Goal: Task Accomplishment & Management: Manage account settings

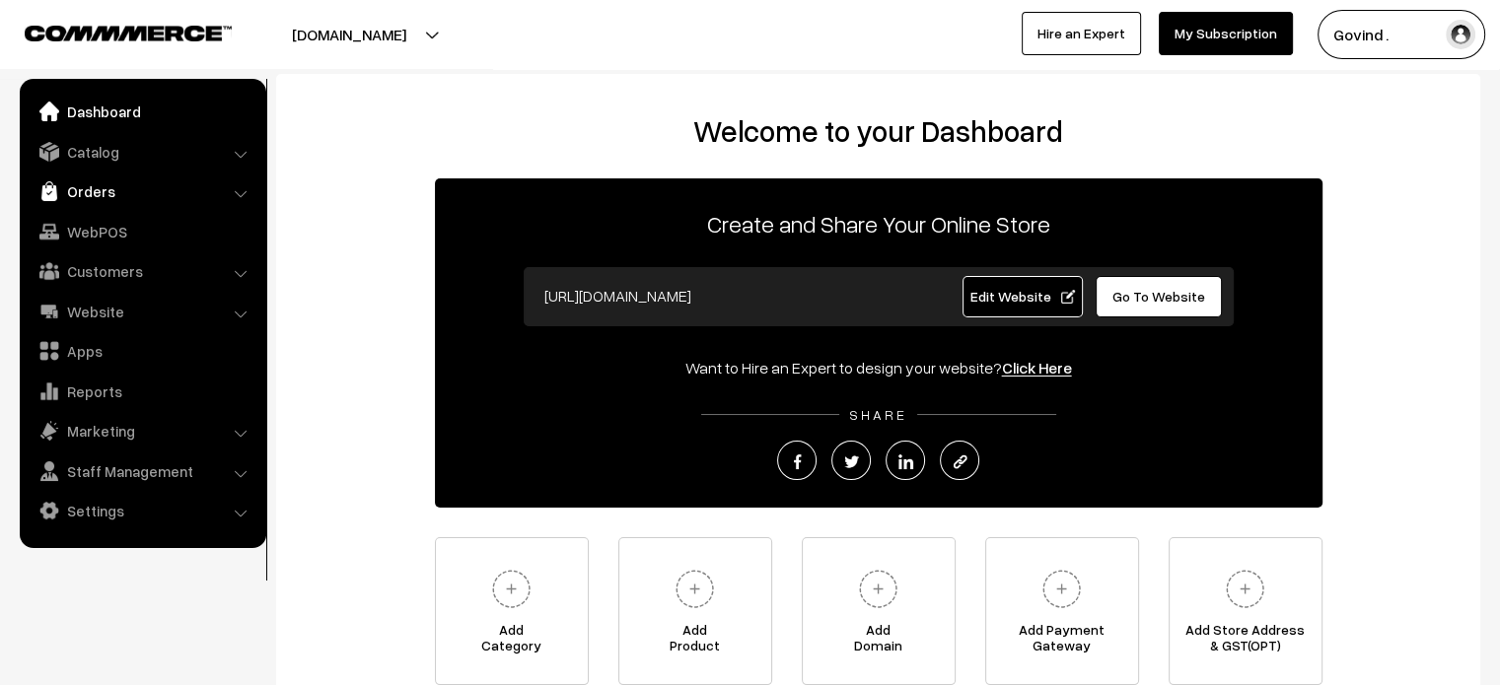
click at [106, 196] on link "Orders" at bounding box center [142, 191] width 235 height 35
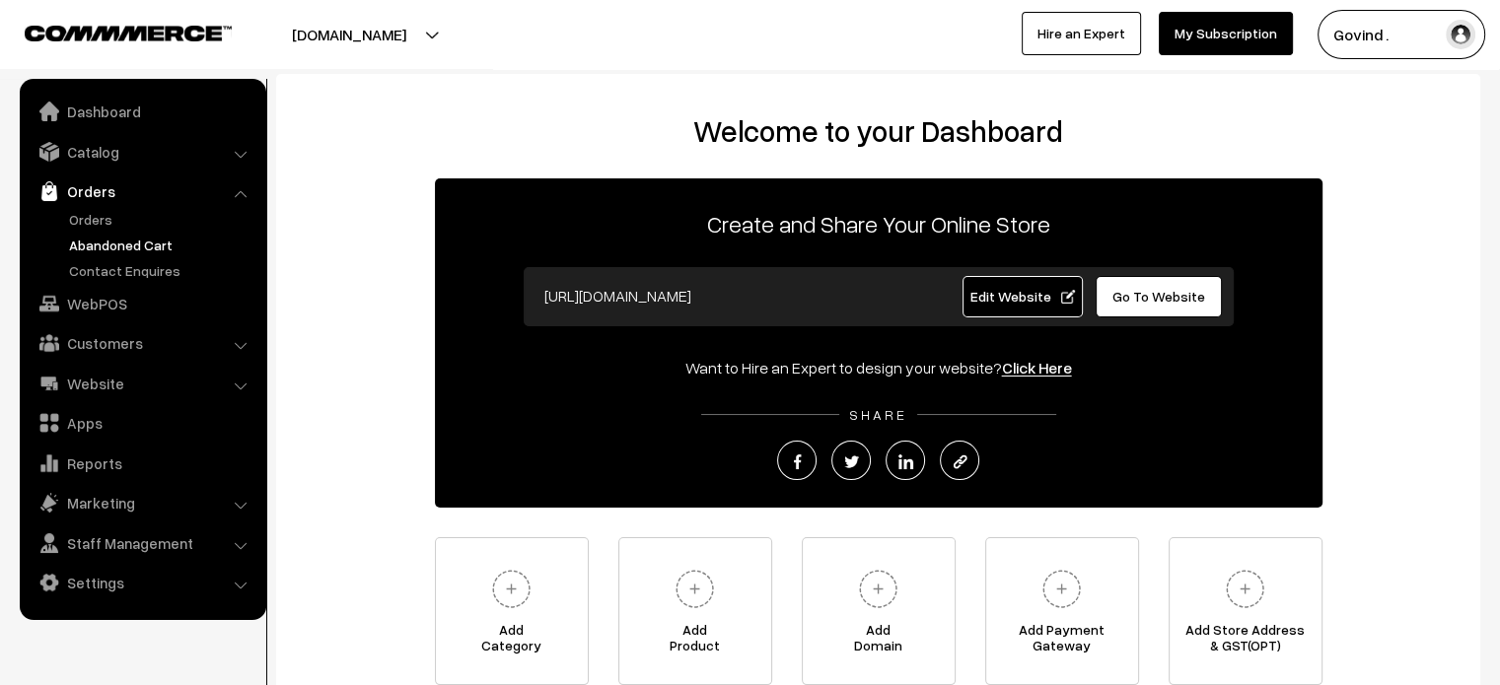
click at [142, 241] on link "Abandoned Cart" at bounding box center [161, 245] width 195 height 21
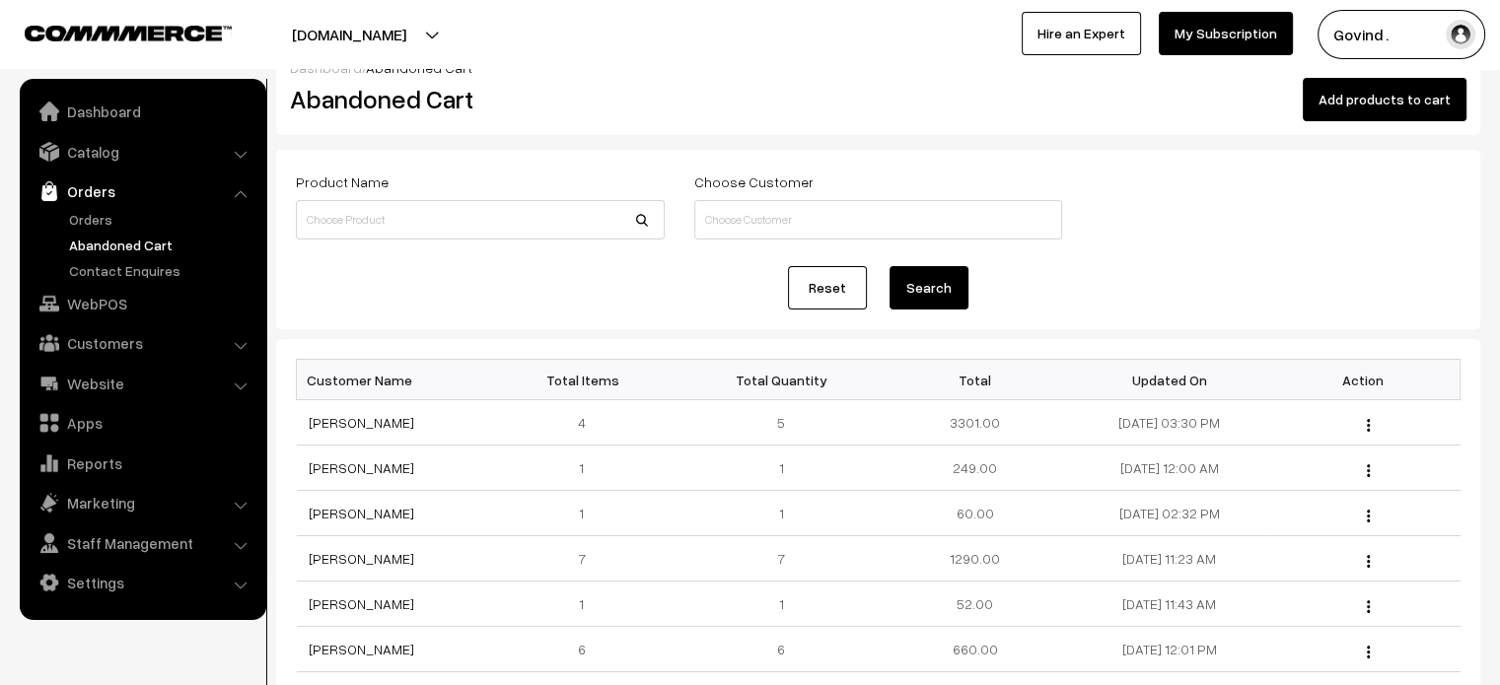
scroll to position [32, 0]
click at [349, 417] on link "[PERSON_NAME]" at bounding box center [362, 421] width 106 height 17
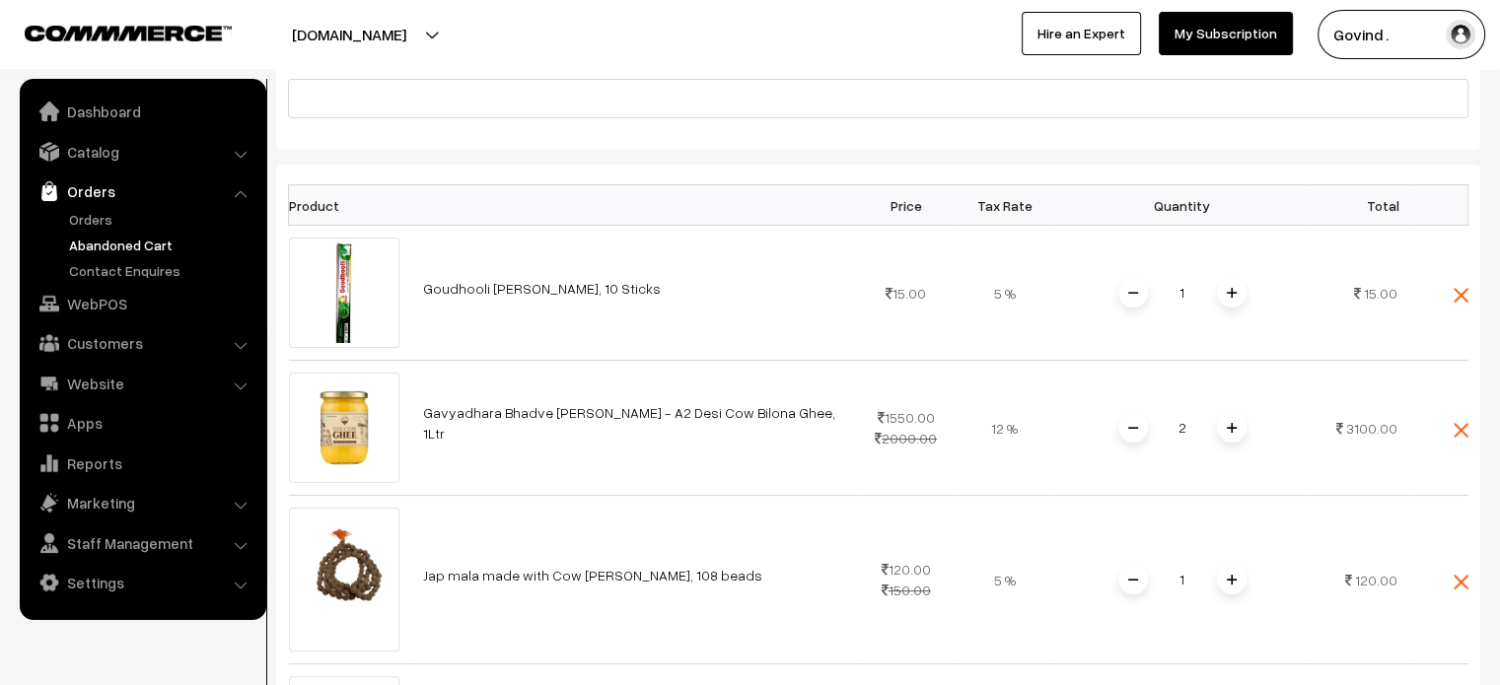
scroll to position [354, 0]
drag, startPoint x: 647, startPoint y: 291, endPoint x: 343, endPoint y: 291, distance: 303.7
click at [343, 291] on tr "Goudhooli [PERSON_NAME], 10 Sticks 1" at bounding box center [878, 294] width 1179 height 135
copy tr "Goudhooli [PERSON_NAME], 10 Sticks"
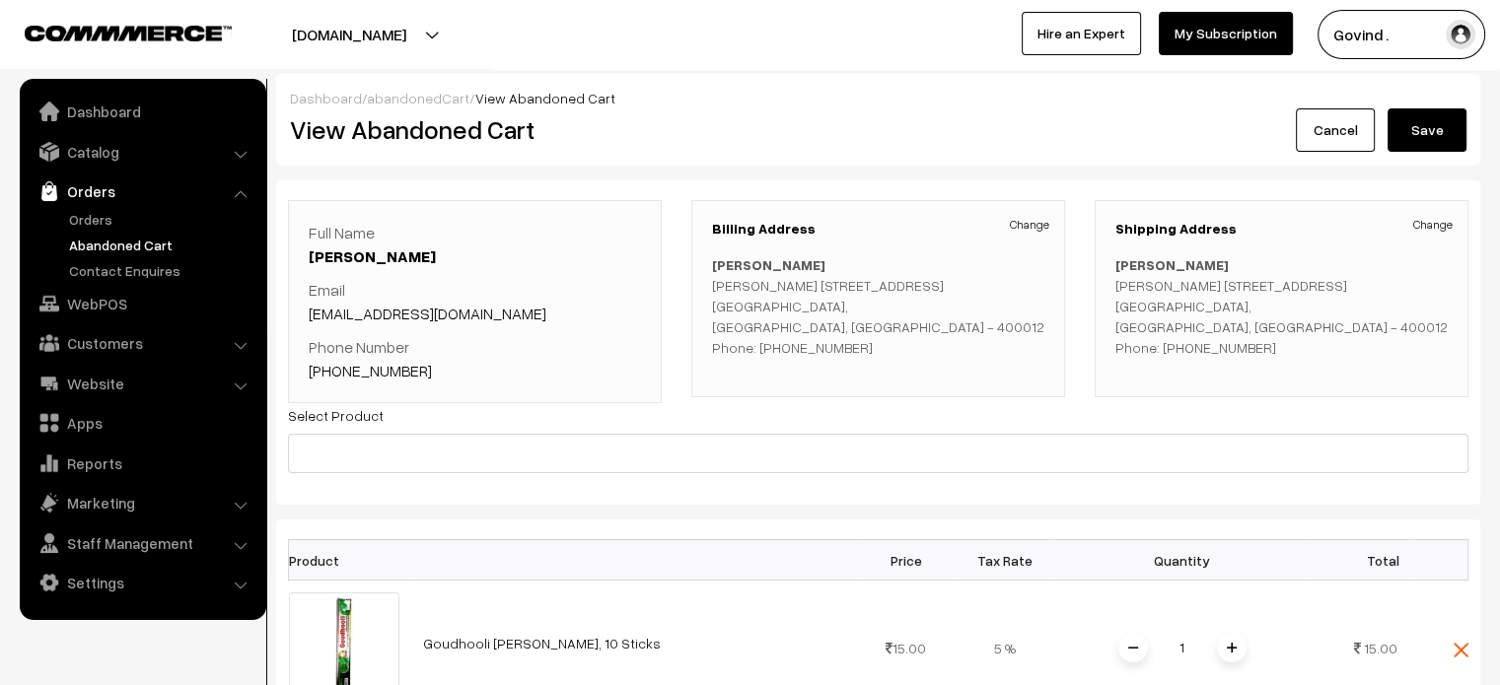
click at [411, 35] on button "[DOMAIN_NAME]" at bounding box center [349, 34] width 252 height 49
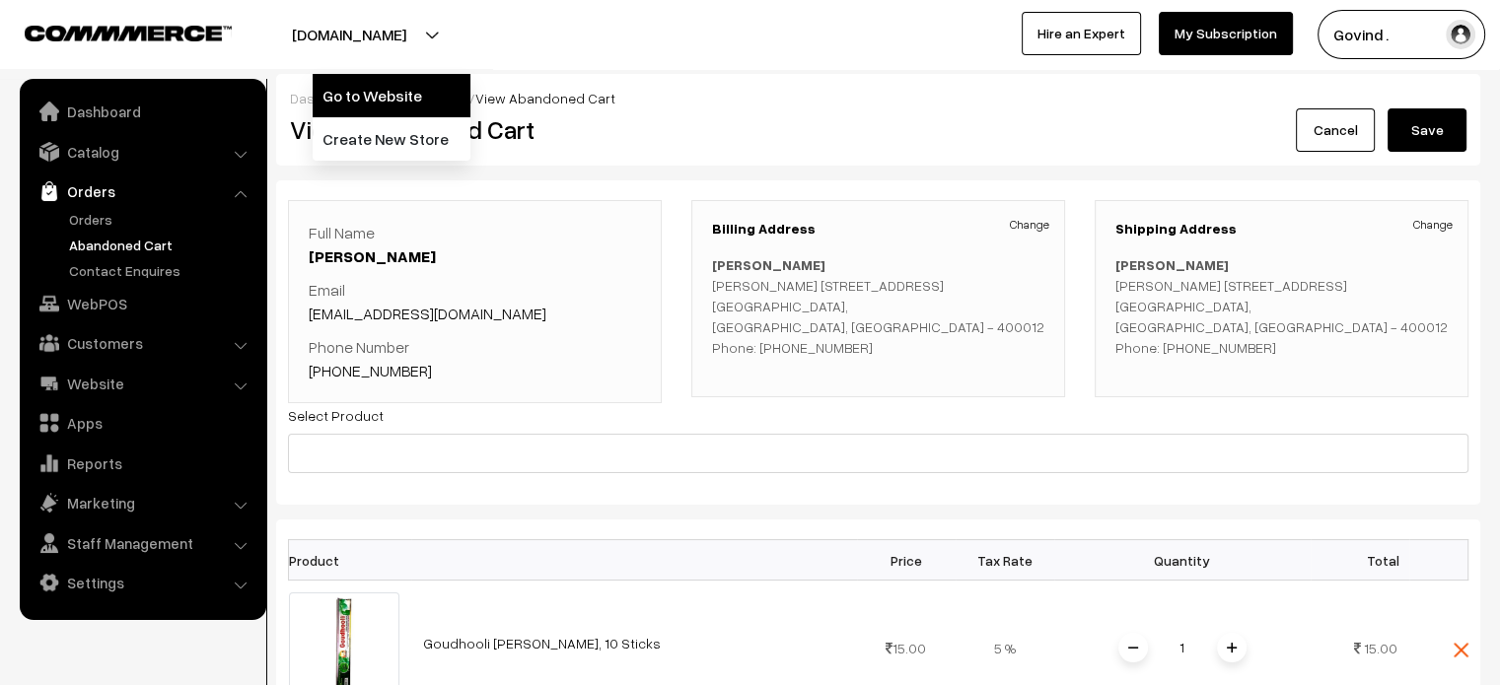
click at [407, 93] on link "Go to Website" at bounding box center [392, 95] width 158 height 43
